Goal: Transaction & Acquisition: Purchase product/service

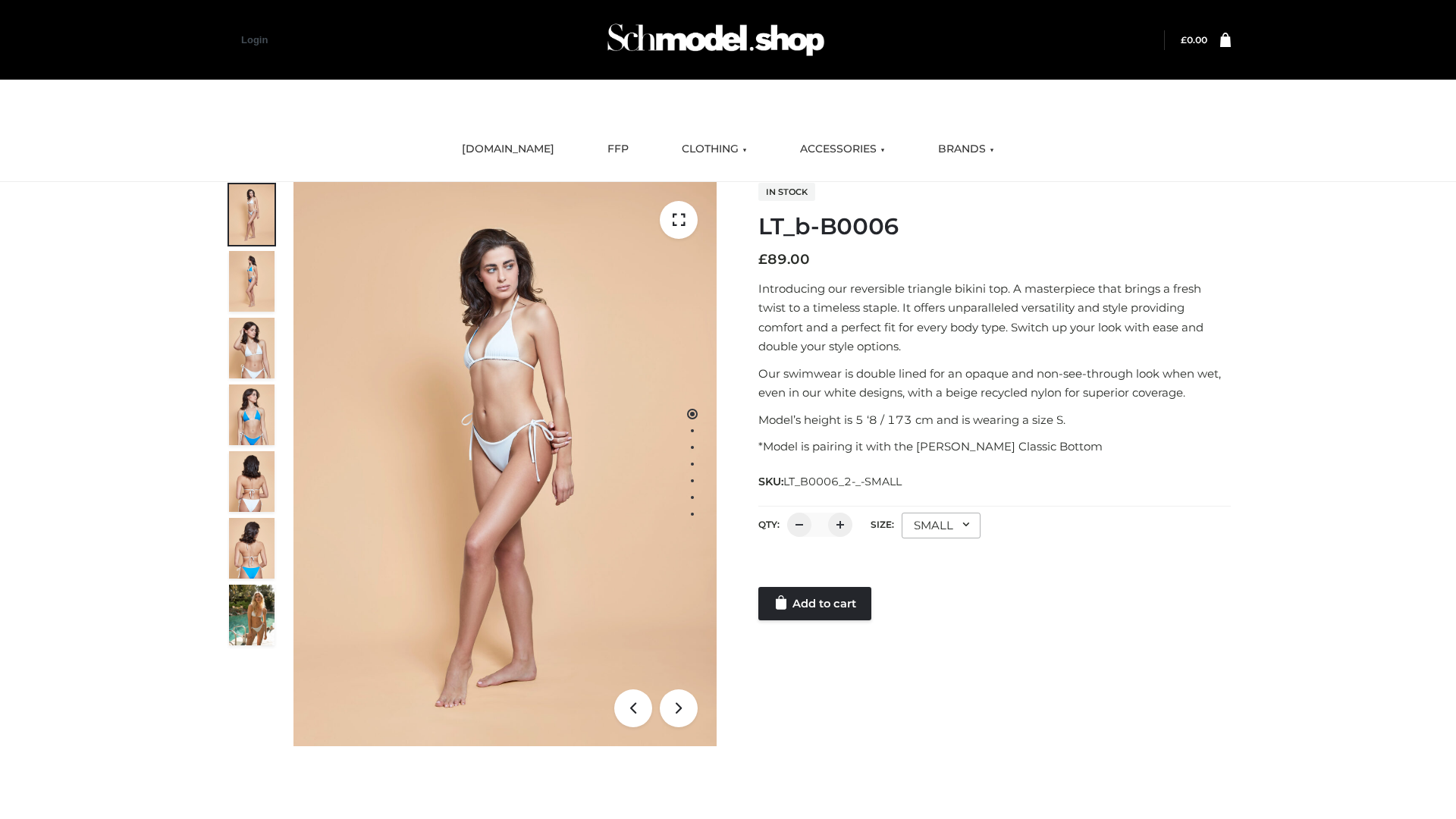
click at [817, 604] on link "Add to cart" at bounding box center [815, 604] width 113 height 34
